Goal: Complete application form

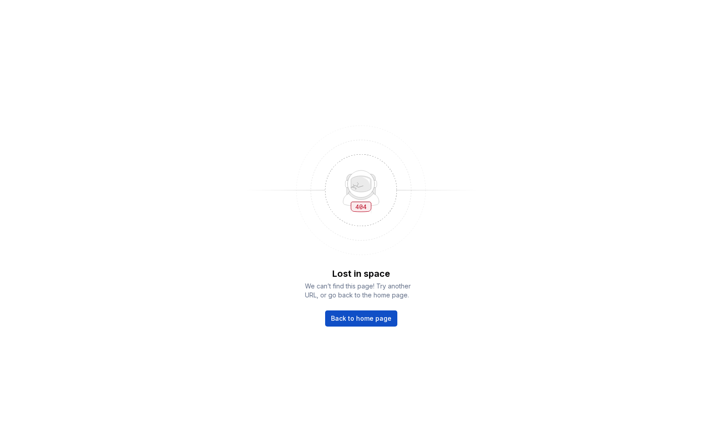
click at [487, 252] on div "Lost in space We can’t find this page! Try another URL, or go back to the home …" at bounding box center [361, 222] width 722 height 445
click at [383, 313] on link "Back to home page" at bounding box center [361, 318] width 72 height 16
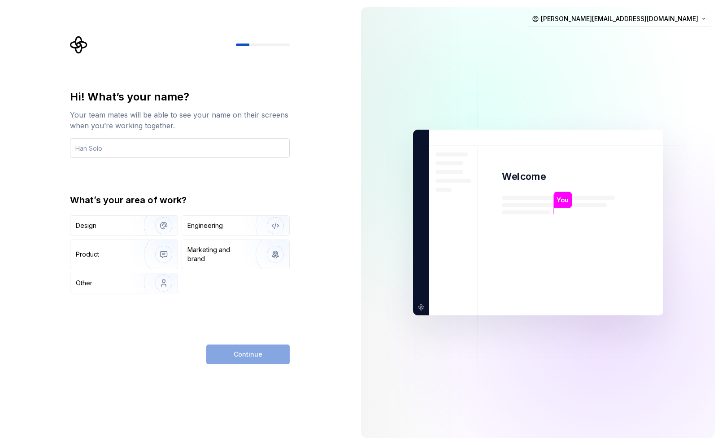
click at [215, 150] on input "text" at bounding box center [180, 148] width 220 height 20
type input "[PERSON_NAME]"
click at [135, 225] on img "button" at bounding box center [157, 225] width 57 height 60
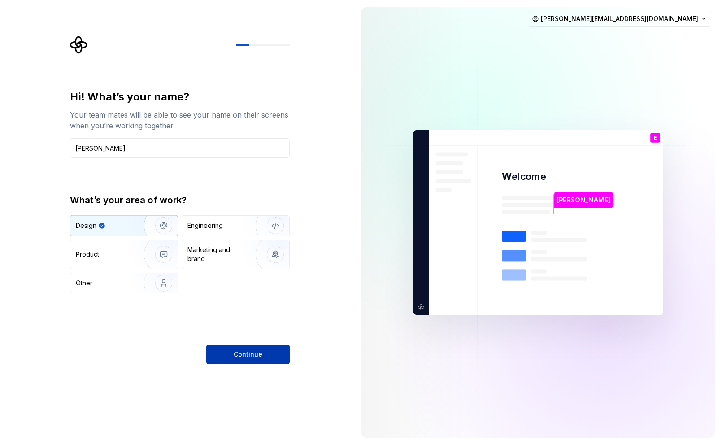
click at [255, 356] on span "Continue" at bounding box center [247, 354] width 29 height 9
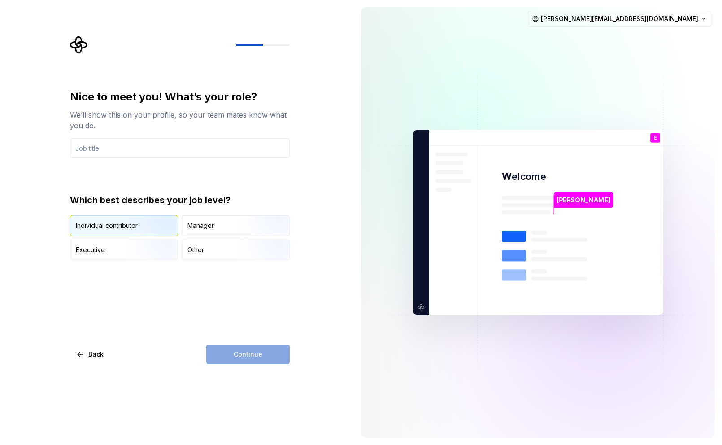
click at [144, 229] on img "button" at bounding box center [155, 237] width 57 height 60
click at [161, 148] on input "text" at bounding box center [180, 148] width 220 height 20
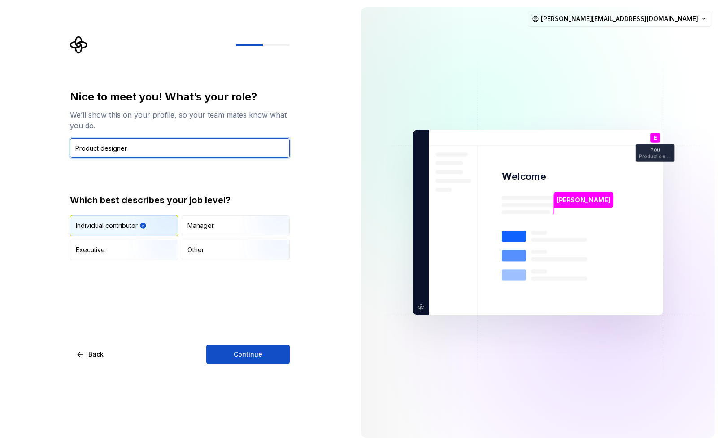
type input "Product designer"
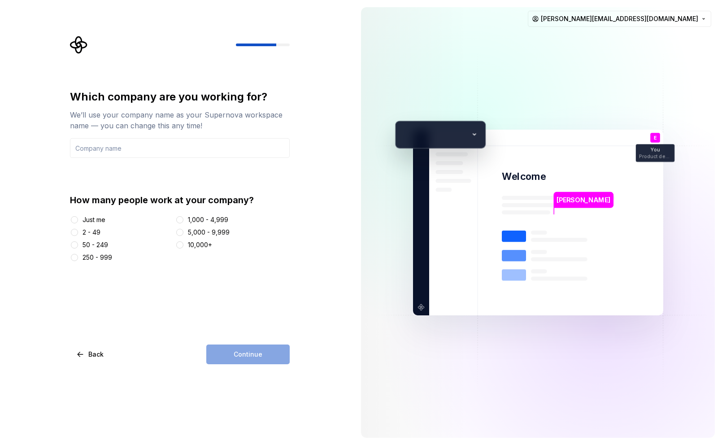
click at [91, 235] on div "2 - 49" at bounding box center [91, 232] width 18 height 9
click at [78, 235] on button "2 - 49" at bounding box center [74, 232] width 7 height 7
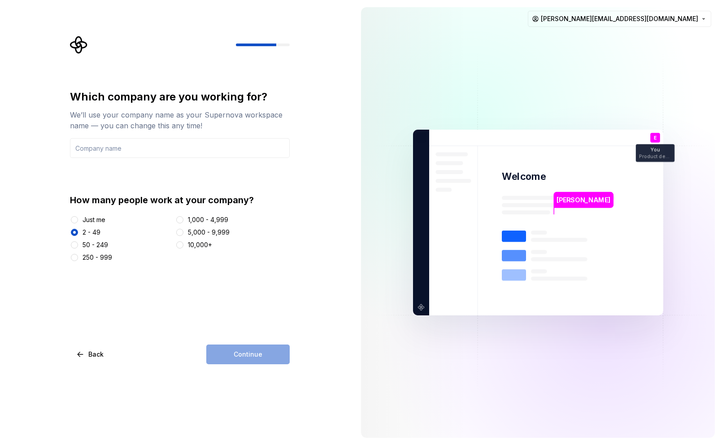
click at [150, 158] on div "Which company are you working for? We’ll use your company name as your Supernov…" at bounding box center [180, 176] width 220 height 172
click at [150, 152] on input "text" at bounding box center [180, 148] width 220 height 20
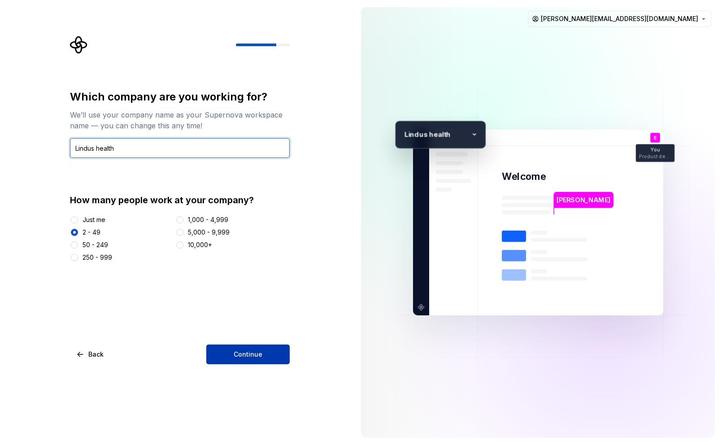
type input "Lindus health"
click at [245, 346] on button "Continue" at bounding box center [247, 354] width 83 height 20
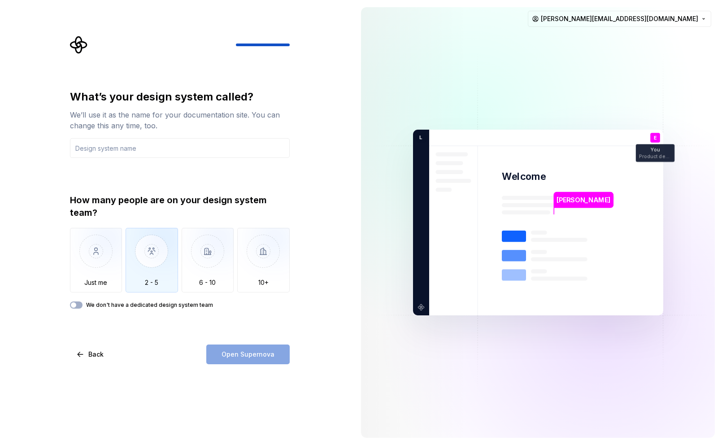
click at [170, 276] on img "button" at bounding box center [151, 258] width 52 height 60
click at [162, 146] on input "text" at bounding box center [180, 148] width 220 height 20
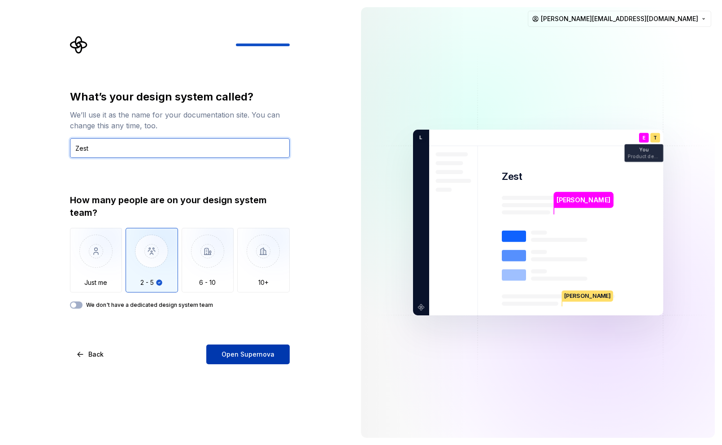
type input "Zest"
click at [233, 351] on span "Open Supernova" at bounding box center [247, 354] width 53 height 9
